Goal: Book appointment/travel/reservation

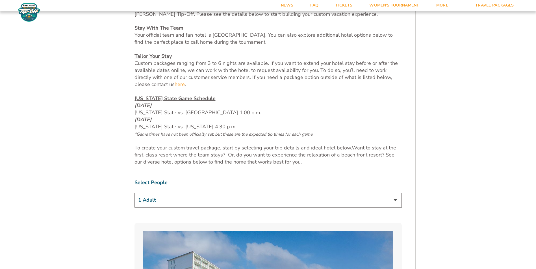
scroll to position [254, 0]
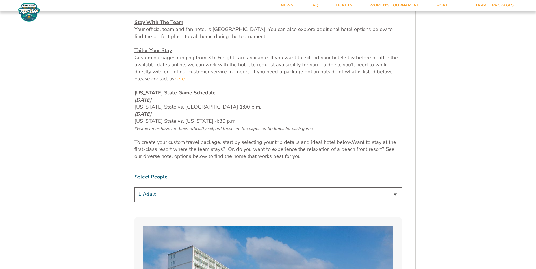
click at [283, 195] on select "1 Adult 2 Adults 3 Adults 4 Adults 2 Adults + 1 Child 2 Adults + 2 Children 2 A…" at bounding box center [267, 195] width 267 height 14
select select "2 Adults + 2 Children"
click at [134, 188] on select "1 Adult 2 Adults 3 Adults 4 Adults 2 Adults + 1 Child 2 Adults + 2 Children 2 A…" at bounding box center [267, 195] width 267 height 14
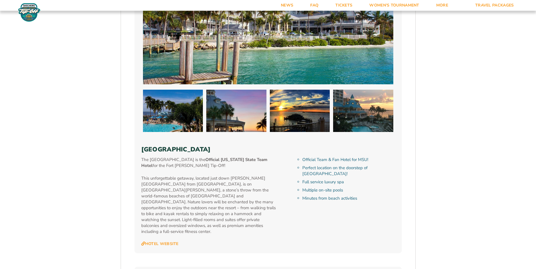
scroll to position [678, 0]
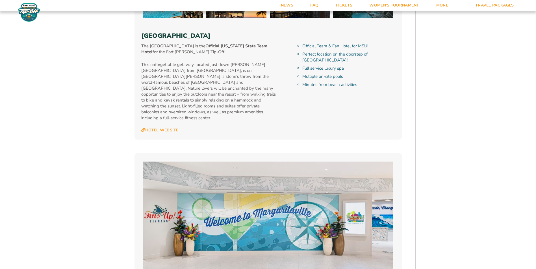
click at [162, 128] on link "Hotel Website" at bounding box center [159, 130] width 37 height 5
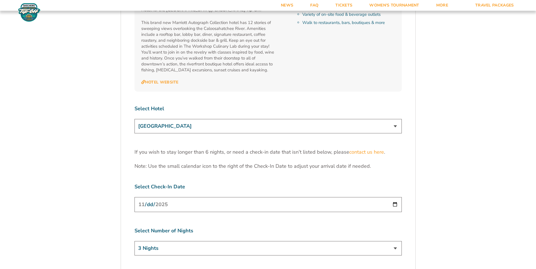
scroll to position [1723, 0]
click at [287, 118] on select "[GEOGRAPHIC_DATA] [GEOGRAPHIC_DATA] [GEOGRAPHIC_DATA], Autograph Collection" at bounding box center [267, 125] width 267 height 14
click at [397, 196] on input "[DATE]" at bounding box center [267, 203] width 267 height 15
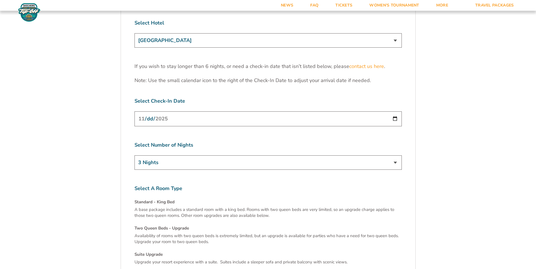
click at [191, 156] on select "3 Nights 4 Nights 5 Nights 6 Nights" at bounding box center [267, 163] width 267 height 14
click at [201, 112] on input "[DATE]" at bounding box center [267, 119] width 267 height 15
click at [202, 112] on input "[DATE]" at bounding box center [267, 119] width 267 height 15
click at [203, 112] on input "[DATE]" at bounding box center [267, 119] width 267 height 15
click at [398, 112] on input "[DATE]" at bounding box center [267, 119] width 267 height 15
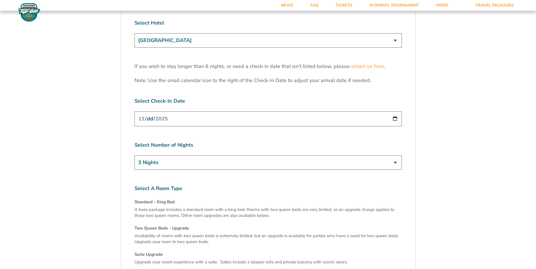
click at [397, 112] on input "[DATE]" at bounding box center [267, 119] width 267 height 15
click at [396, 112] on input "[DATE]" at bounding box center [267, 119] width 267 height 15
click at [395, 112] on input "[DATE]" at bounding box center [267, 119] width 267 height 15
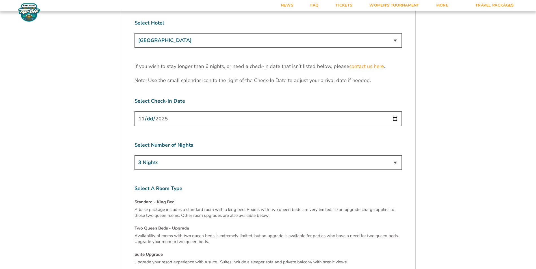
type input "[DATE]"
click at [171, 156] on select "3 Nights 4 Nights 5 Nights 6 Nights" at bounding box center [267, 163] width 267 height 14
select select "5 Nights"
click at [134, 156] on select "3 Nights 4 Nights 5 Nights 6 Nights" at bounding box center [267, 163] width 267 height 14
click at [395, 112] on input "[DATE]" at bounding box center [267, 119] width 267 height 15
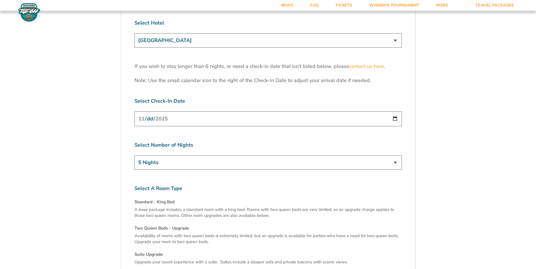
click at [248, 199] on h4 "Standard - King Bed" at bounding box center [267, 202] width 267 height 6
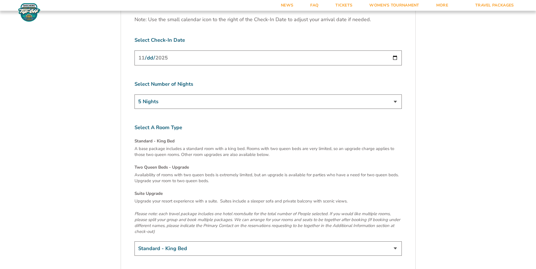
scroll to position [1977, 0]
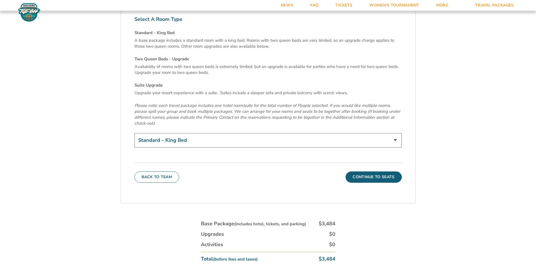
click at [336, 133] on select "Standard - King Bed Two Queen Beds - Upgrade (+$15 per night) Suite Upgrade (+$…" at bounding box center [267, 140] width 267 height 14
select select "Suite Upgrade"
click at [134, 133] on select "Standard - King Bed Two Queen Beds - Upgrade (+$15 per night) Suite Upgrade (+$…" at bounding box center [267, 140] width 267 height 14
click at [371, 172] on button "Continue To Seats" at bounding box center [373, 177] width 56 height 11
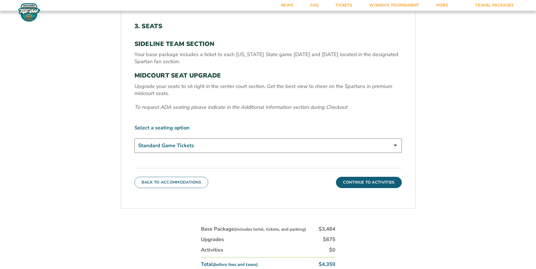
scroll to position [212, 0]
click at [236, 138] on div "Select a seating option Standard Game Tickets Midcourt Seat Upgrade (+$140 per …" at bounding box center [267, 139] width 267 height 30
click at [234, 146] on select "Standard Game Tickets Midcourt Seat Upgrade (+$140 per person)" at bounding box center [267, 145] width 267 height 14
select select "Midcourt Seat Upgrade"
click at [134, 138] on select "Standard Game Tickets Midcourt Seat Upgrade (+$140 per person)" at bounding box center [267, 145] width 267 height 14
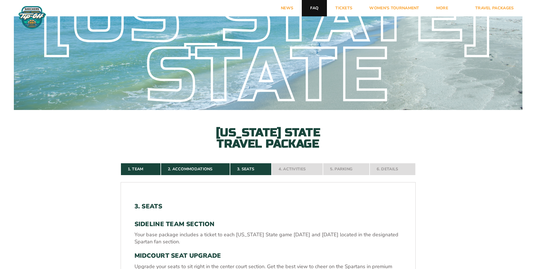
scroll to position [0, 0]
